Goal: Task Accomplishment & Management: Manage account settings

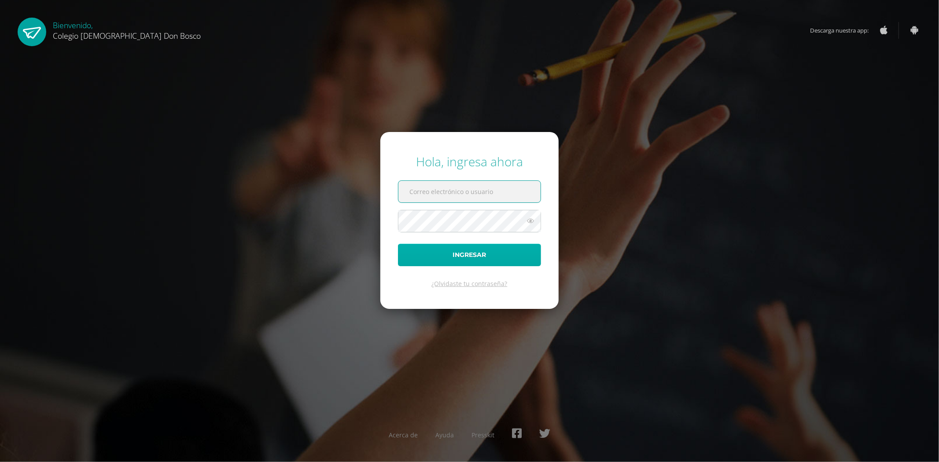
type input "jdardondb24@gmail.com"
click at [470, 249] on button "Ingresar" at bounding box center [469, 255] width 143 height 22
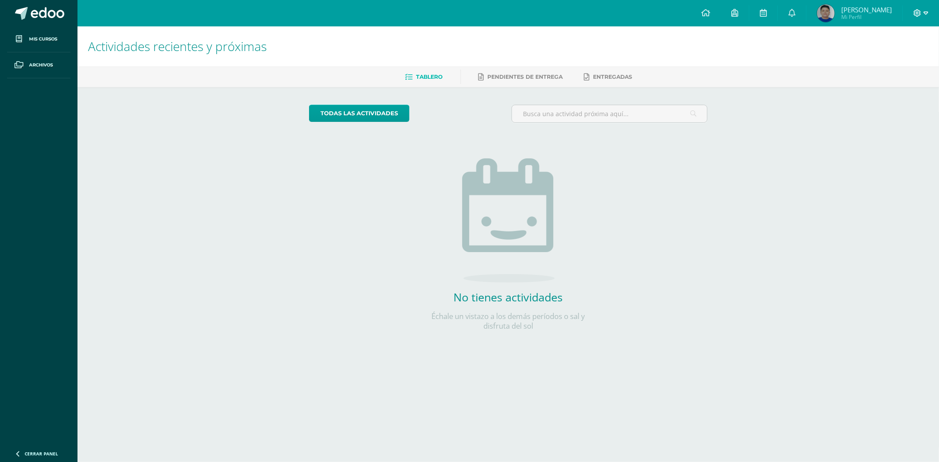
click at [923, 11] on span at bounding box center [921, 13] width 15 height 10
click at [909, 63] on span "Cerrar sesión" at bounding box center [899, 59] width 40 height 8
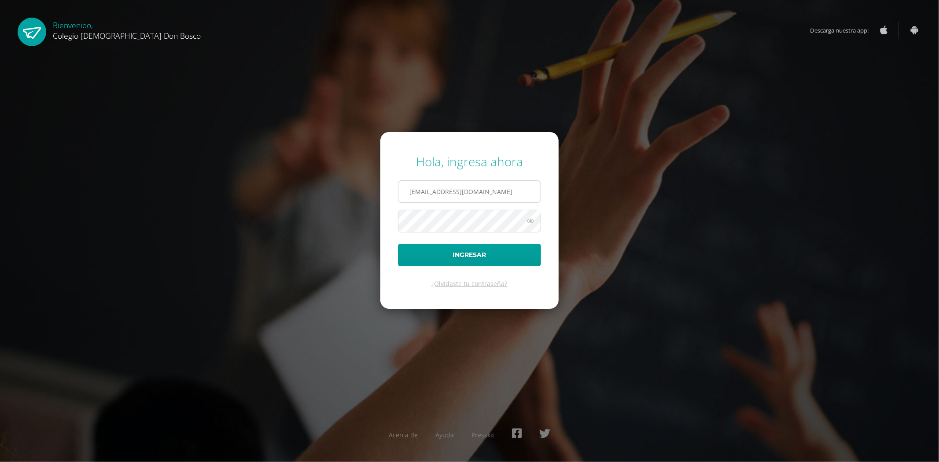
click at [476, 186] on input "jdardondb24@gmail.com" at bounding box center [470, 192] width 142 height 22
type input "fdardondb24@gmail.com"
click at [510, 192] on input "fdardondb24@gmail.com" at bounding box center [470, 192] width 142 height 22
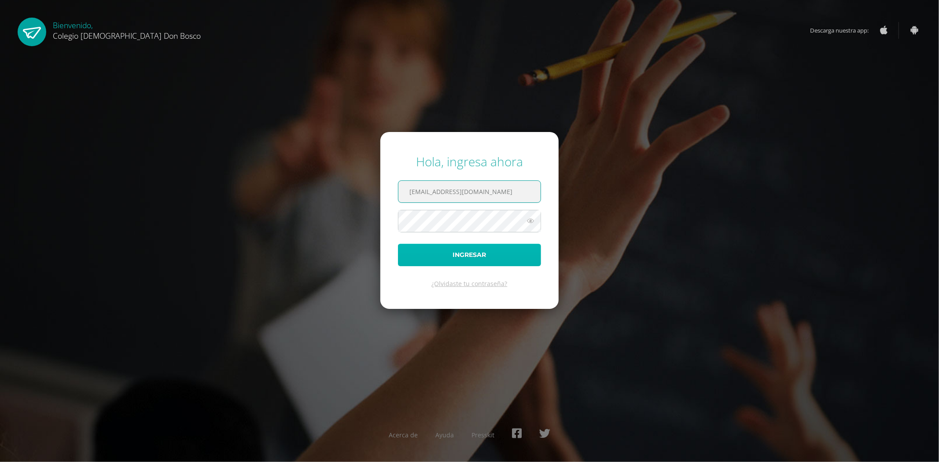
click at [461, 257] on button "Ingresar" at bounding box center [469, 255] width 143 height 22
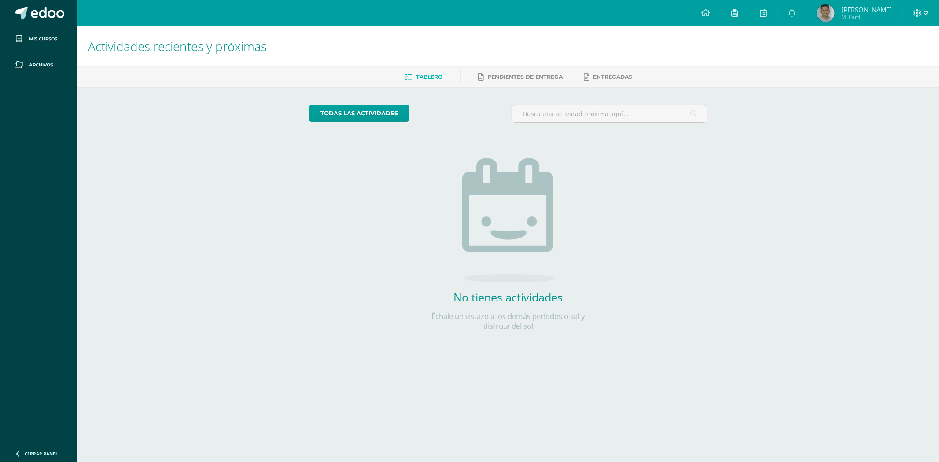
click at [925, 11] on icon at bounding box center [926, 13] width 5 height 8
click at [908, 60] on span "Cerrar sesión" at bounding box center [899, 59] width 40 height 8
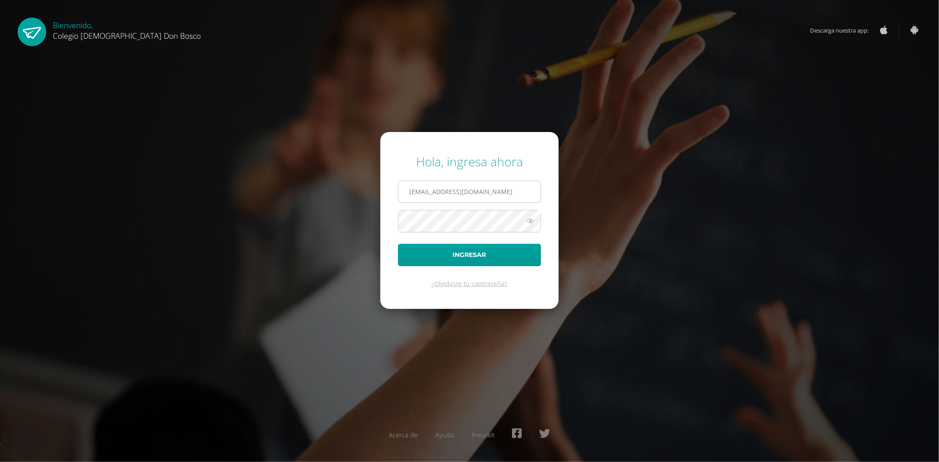
click at [526, 189] on input "fdardondb24@gmail.com" at bounding box center [470, 192] width 142 height 22
type input "edardon2911@gmail.com"
click at [484, 262] on button "Ingresar" at bounding box center [469, 255] width 143 height 22
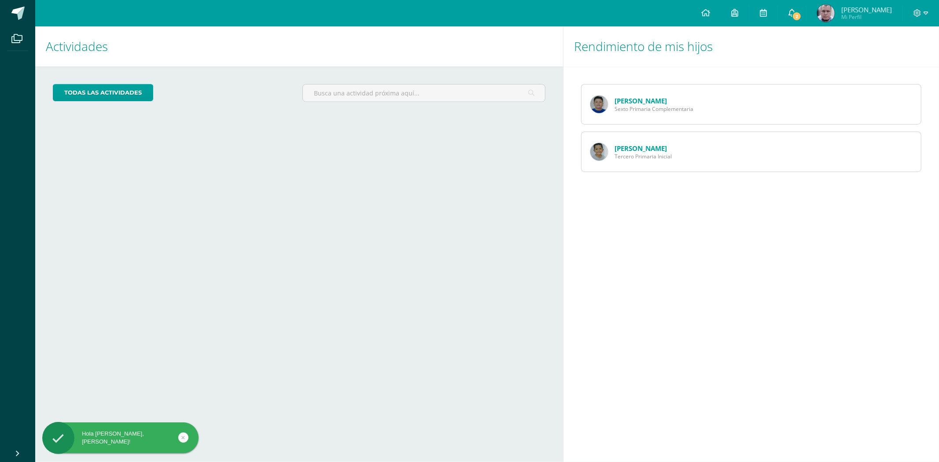
click at [802, 12] on span "2" at bounding box center [797, 16] width 10 height 10
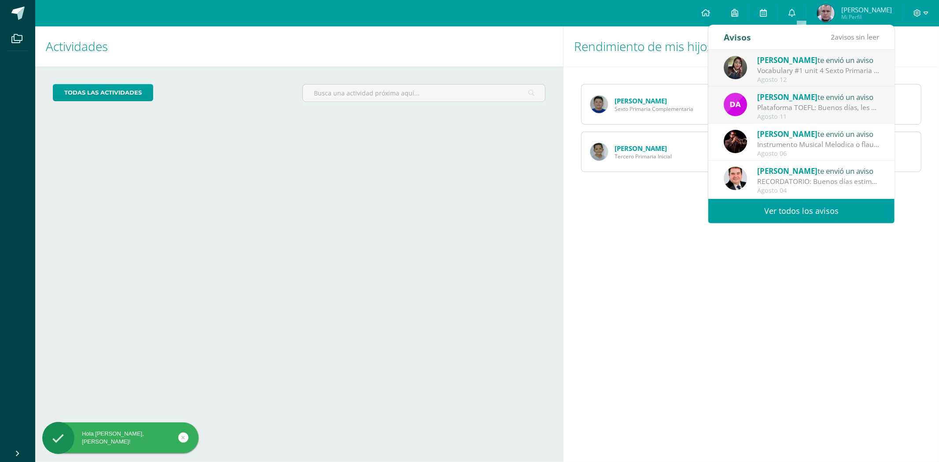
click at [811, 65] on div "[PERSON_NAME] te envió un aviso" at bounding box center [818, 59] width 122 height 11
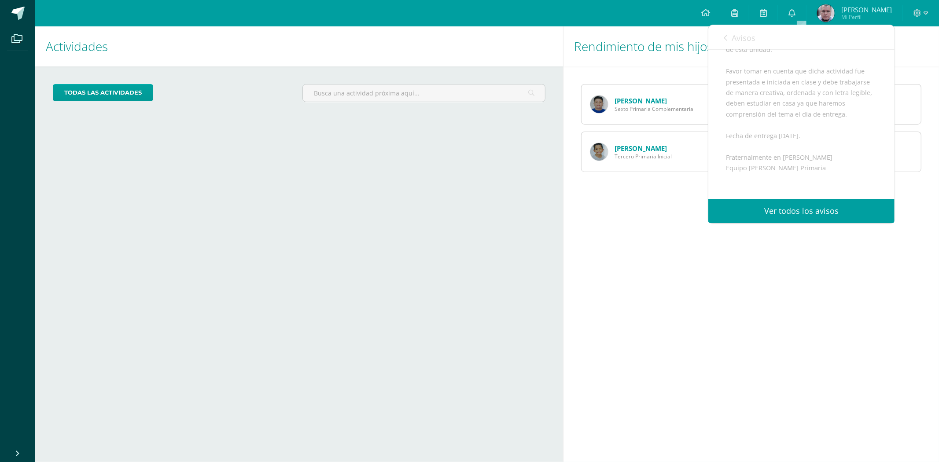
scroll to position [230, 0]
click at [939, 208] on div "Rendimiento de mis hijos [PERSON_NAME] Sexto Primaria Complementaria [PERSON_NA…" at bounding box center [753, 244] width 380 height 436
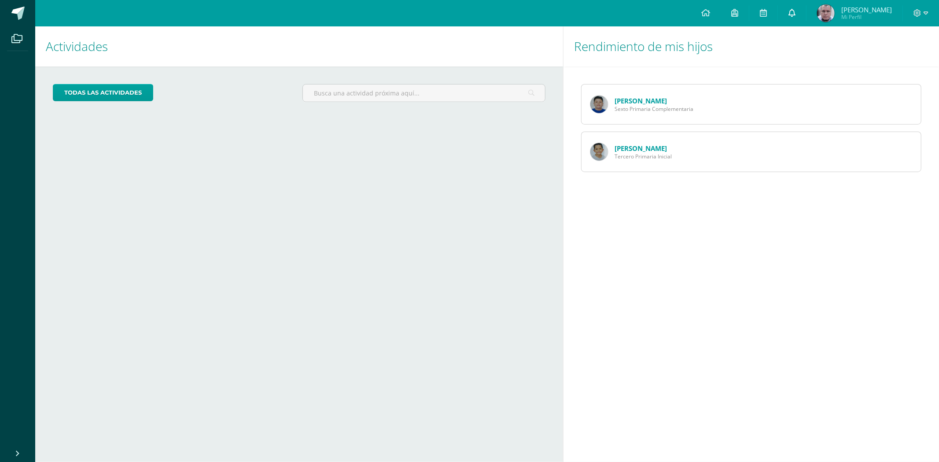
click at [796, 9] on icon at bounding box center [792, 13] width 7 height 8
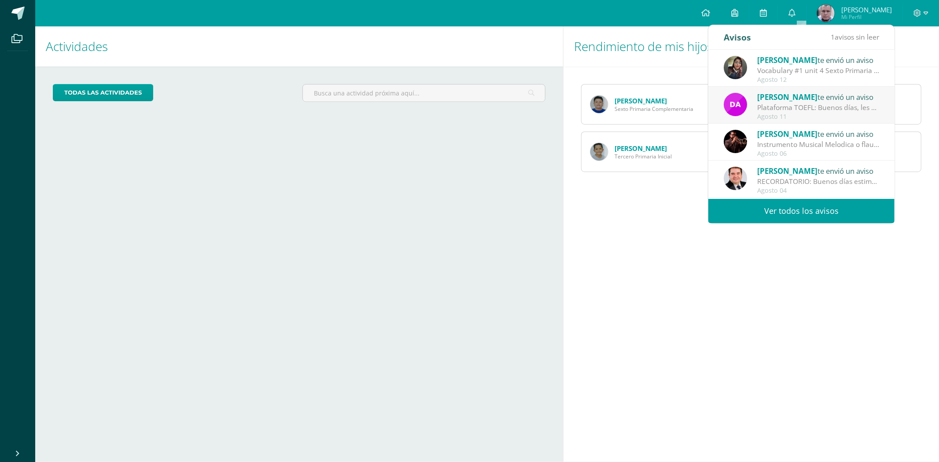
click at [787, 107] on div "Plataforma TOEFL: Buenos días, les deseo un exitoso inicio de semana. Me comuni…" at bounding box center [818, 108] width 122 height 10
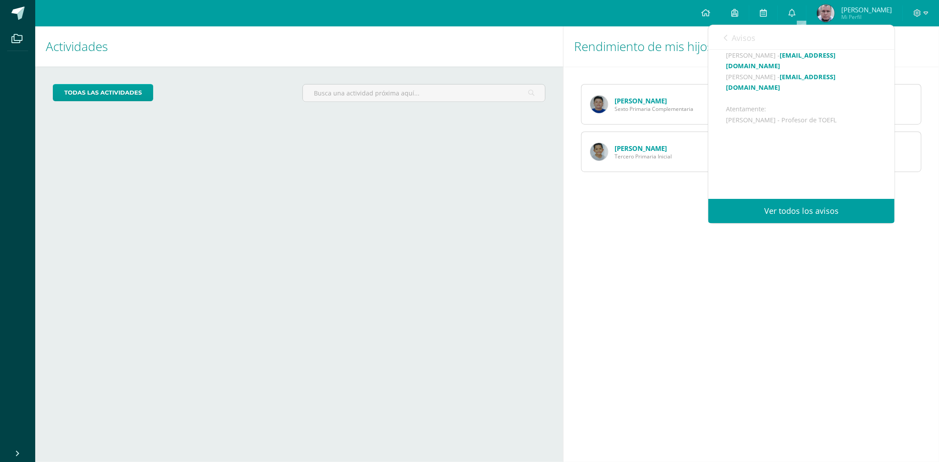
scroll to position [213, 0]
click at [758, 362] on div "Rendimiento de mis hijos Juan Dardón Sexto Primaria Complementaria Francisco Da…" at bounding box center [753, 244] width 380 height 436
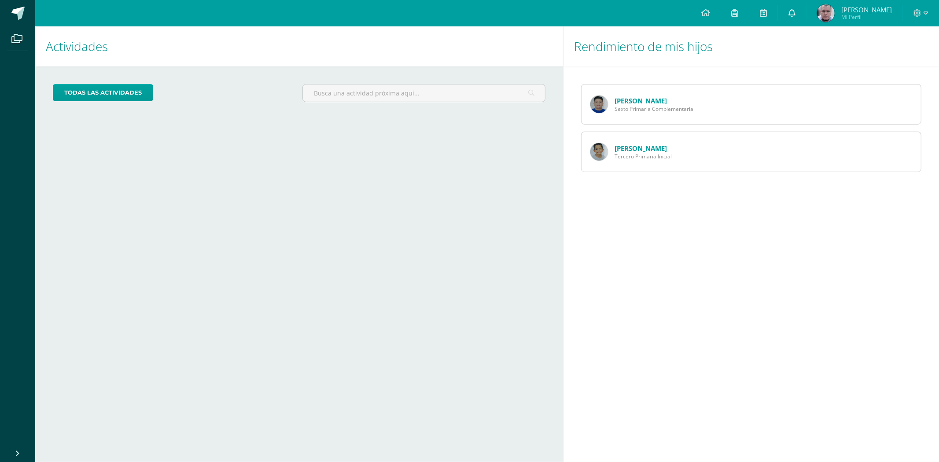
click at [805, 11] on link "0" at bounding box center [792, 13] width 28 height 26
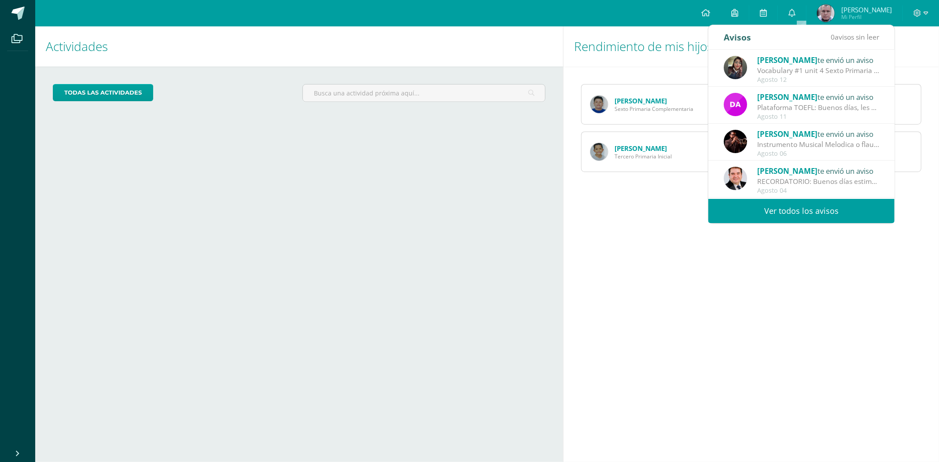
click at [786, 305] on div "Rendimiento de mis hijos Juan Dardón Sexto Primaria Complementaria Francisco Da…" at bounding box center [753, 244] width 380 height 436
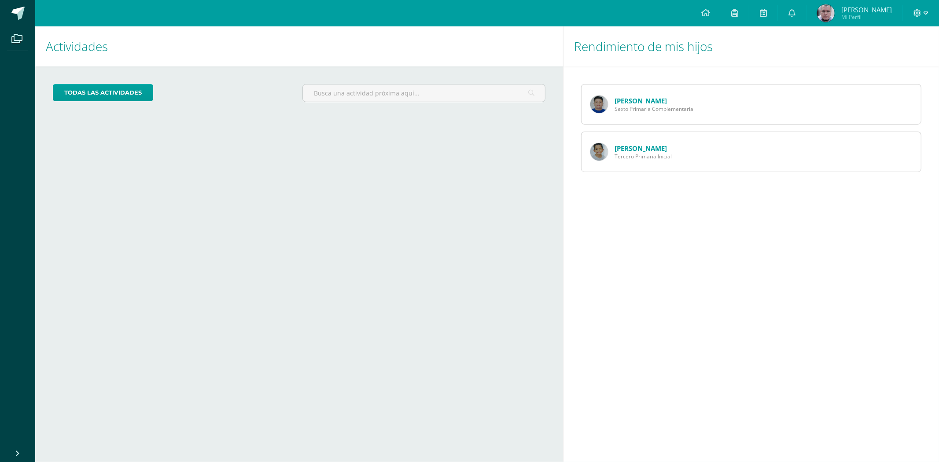
click at [925, 11] on icon at bounding box center [926, 13] width 5 height 8
click at [884, 56] on span "Cerrar sesión" at bounding box center [899, 59] width 40 height 8
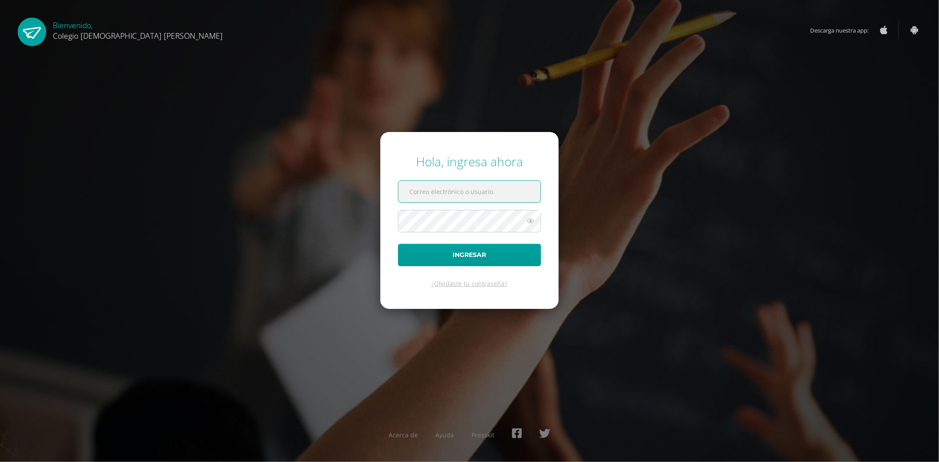
type input "[EMAIL_ADDRESS][DOMAIN_NAME]"
click at [497, 192] on input "[EMAIL_ADDRESS][DOMAIN_NAME]" at bounding box center [470, 192] width 142 height 22
click at [782, 75] on div "Hola, ingresa ahora [EMAIL_ADDRESS][DOMAIN_NAME] Ingresar ¿Olvidaste tu contras…" at bounding box center [469, 231] width 946 height 462
